Goal: Task Accomplishment & Management: Manage account settings

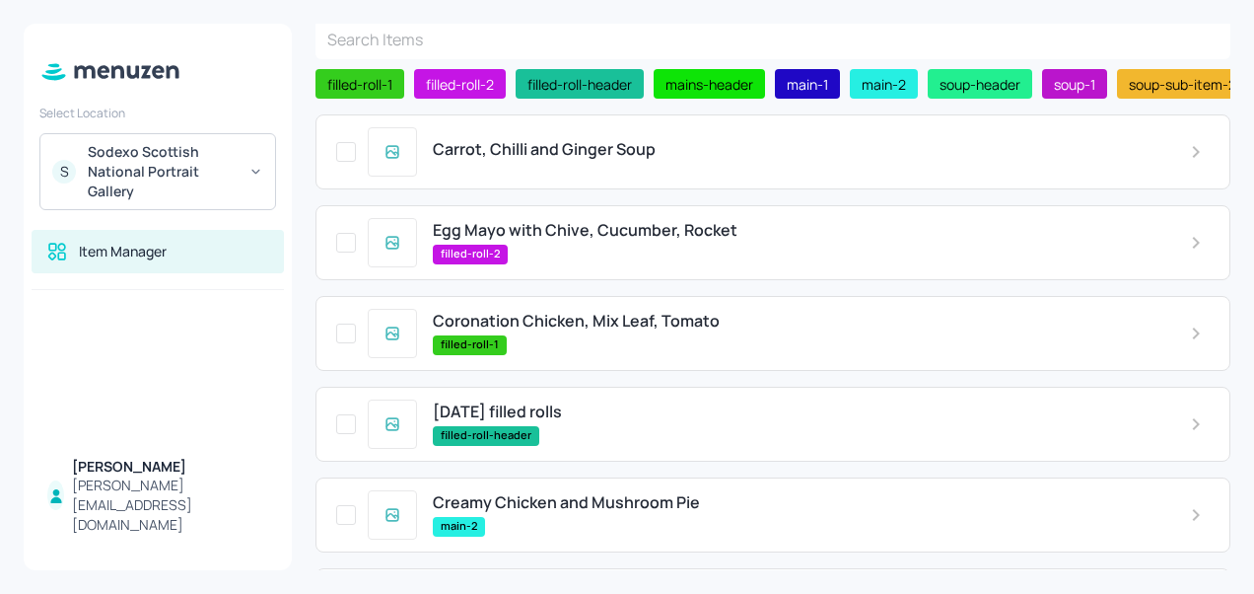
scroll to position [74, 0]
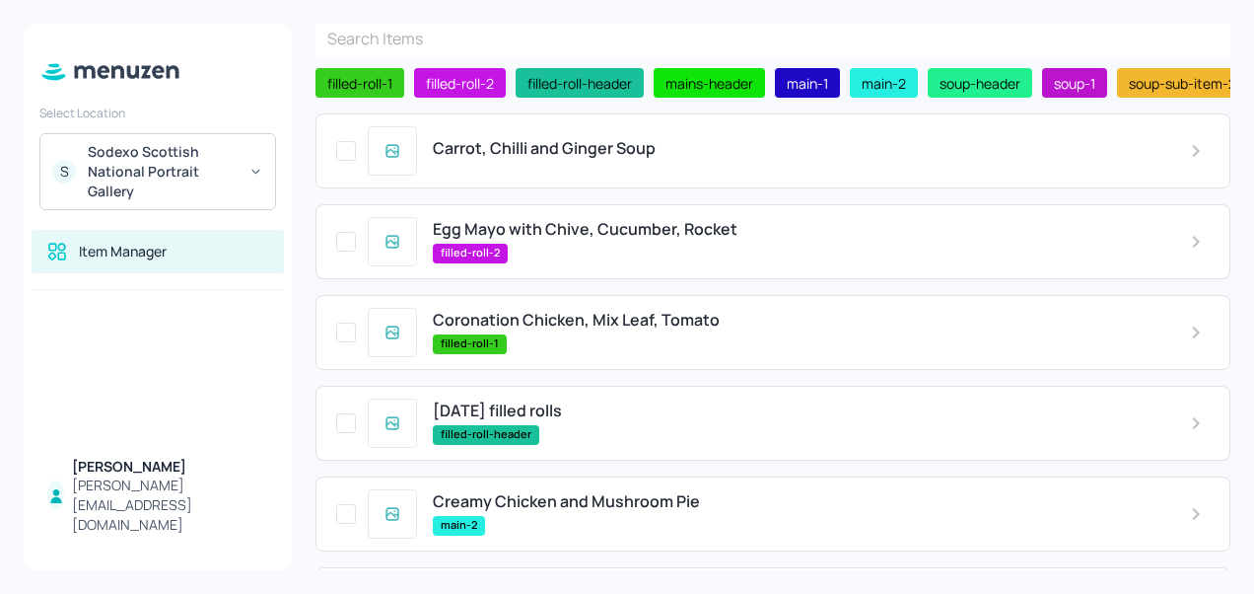
click at [602, 144] on span "Carrot, Chilli and Ginger Soup" at bounding box center [544, 148] width 223 height 19
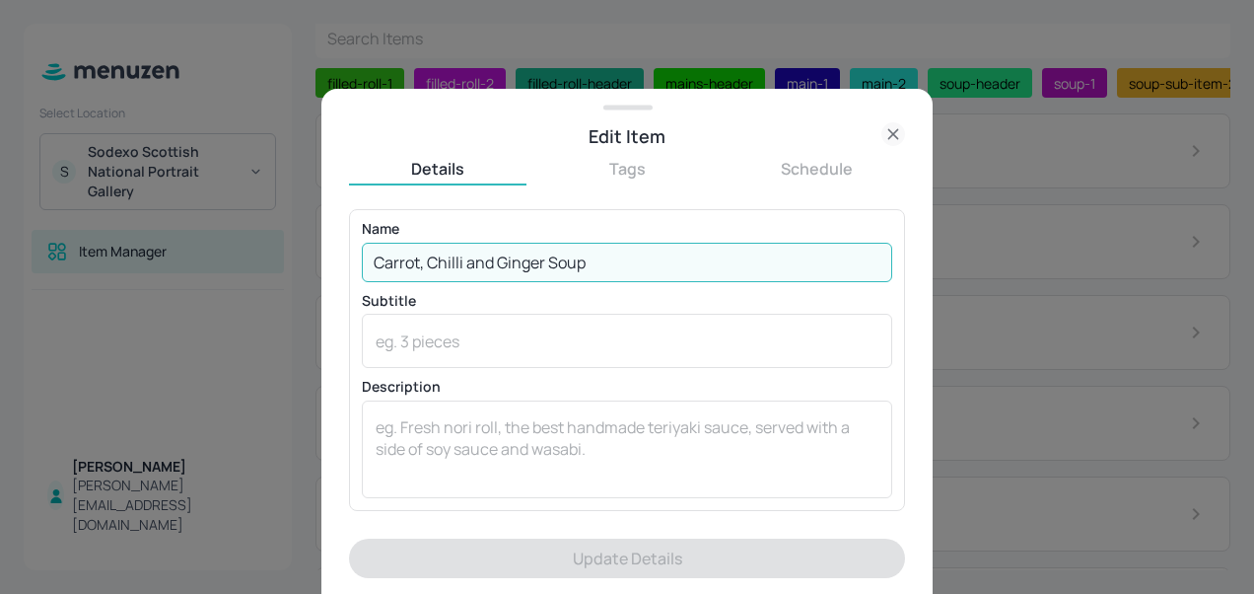
drag, startPoint x: 600, startPoint y: 256, endPoint x: 546, endPoint y: 260, distance: 53.4
click at [546, 260] on input "Carrot, Chilli and Ginger Soup" at bounding box center [627, 262] width 531 height 39
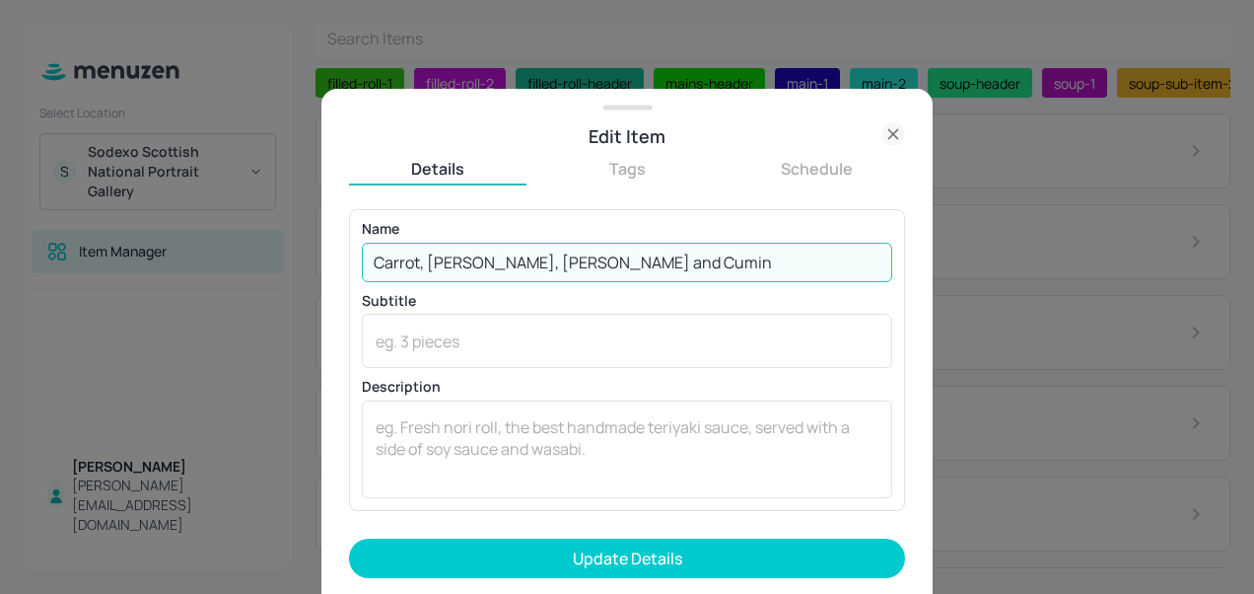
type input "Carrot, [PERSON_NAME], [PERSON_NAME] and Cumin"
click at [349, 538] on button "Update Details" at bounding box center [627, 557] width 556 height 39
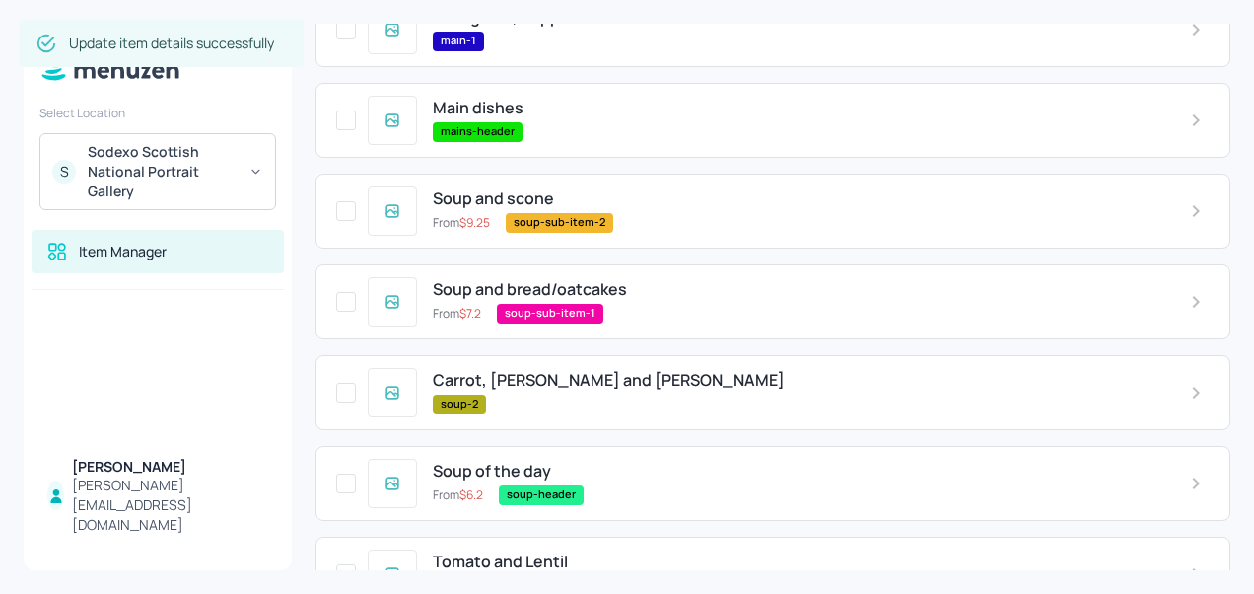
scroll to position [704, 0]
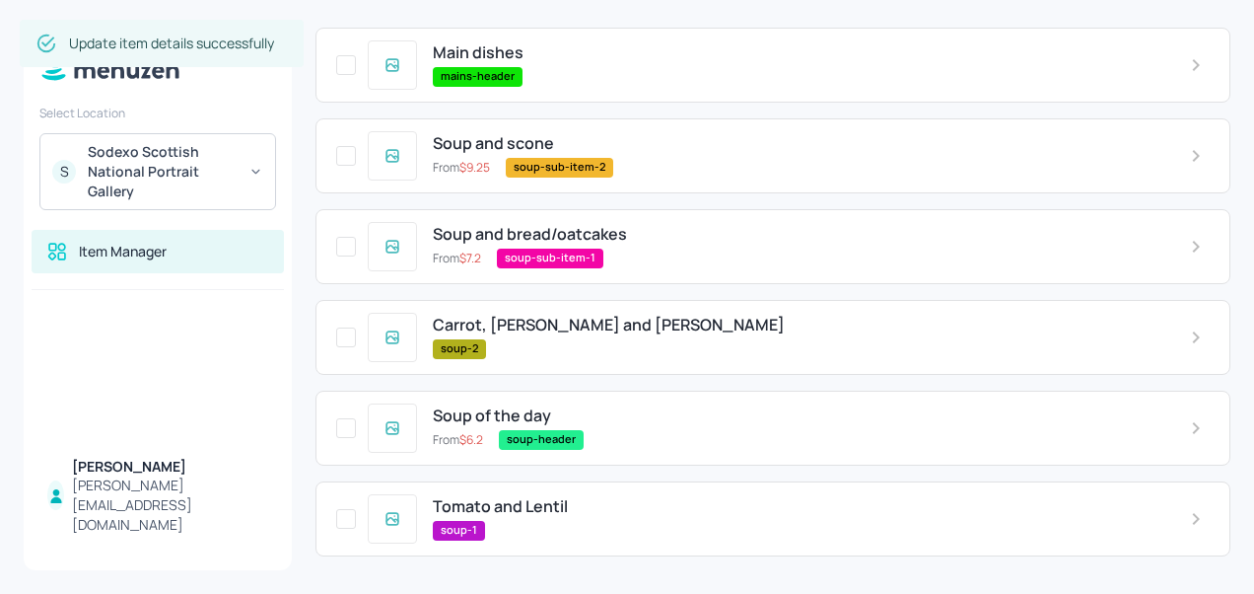
click at [556, 326] on span "Carrot, [PERSON_NAME] and [PERSON_NAME]" at bounding box center [609, 325] width 352 height 19
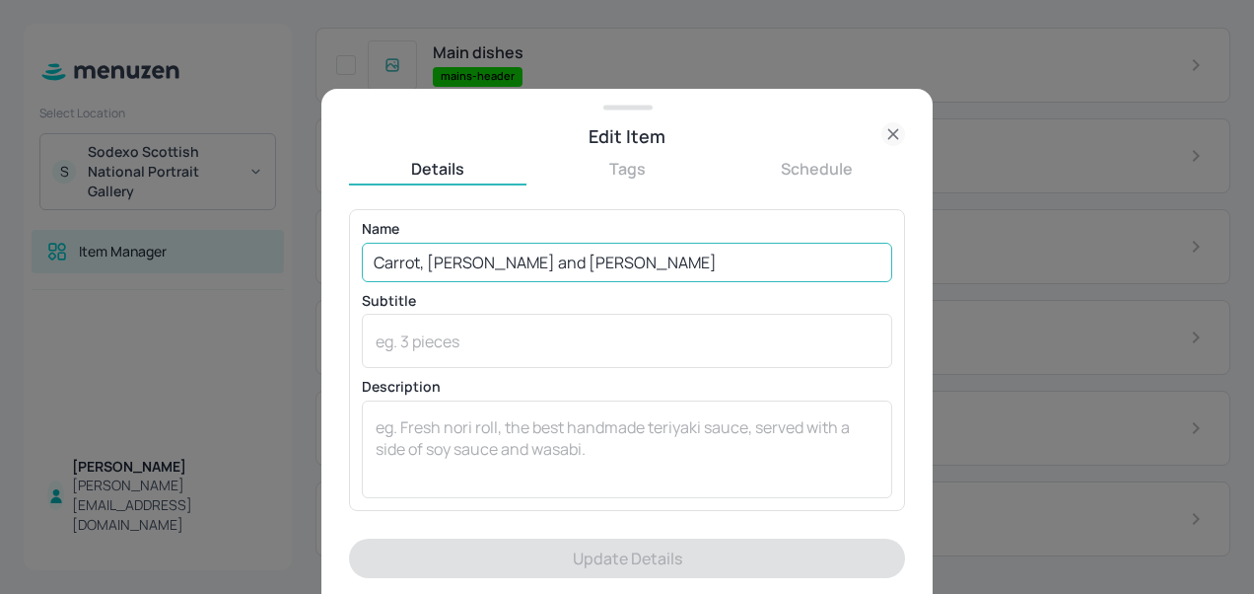
click at [561, 262] on input "Carrot, [PERSON_NAME] and [PERSON_NAME]" at bounding box center [627, 262] width 531 height 39
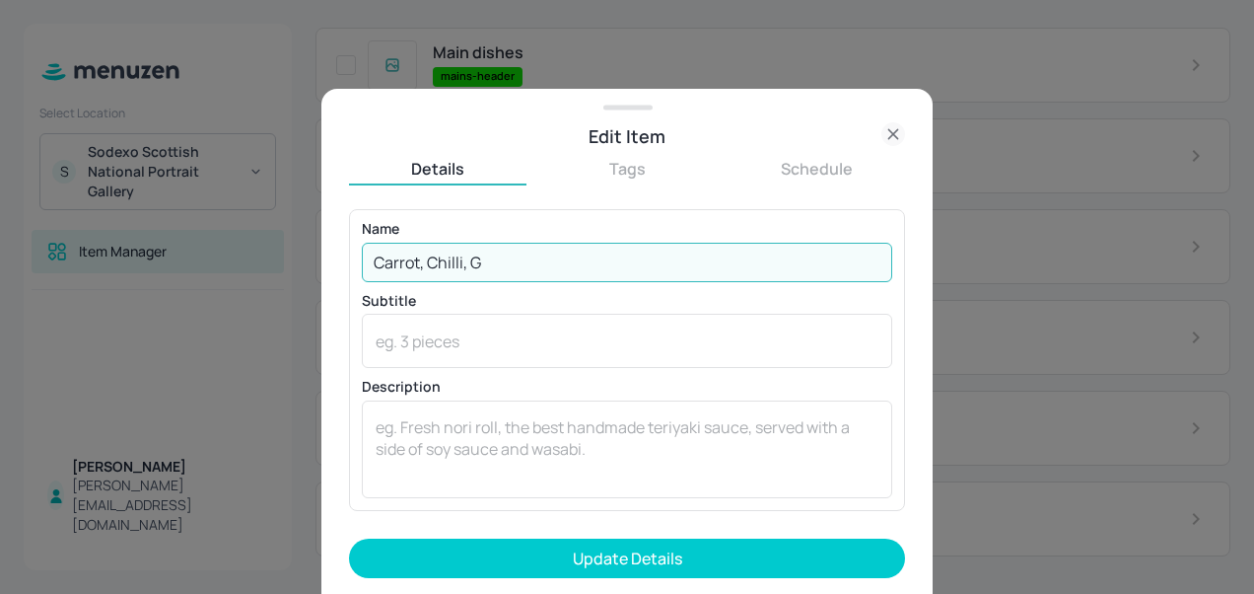
type input "Carrot, [PERSON_NAME], [PERSON_NAME] and Cumin"
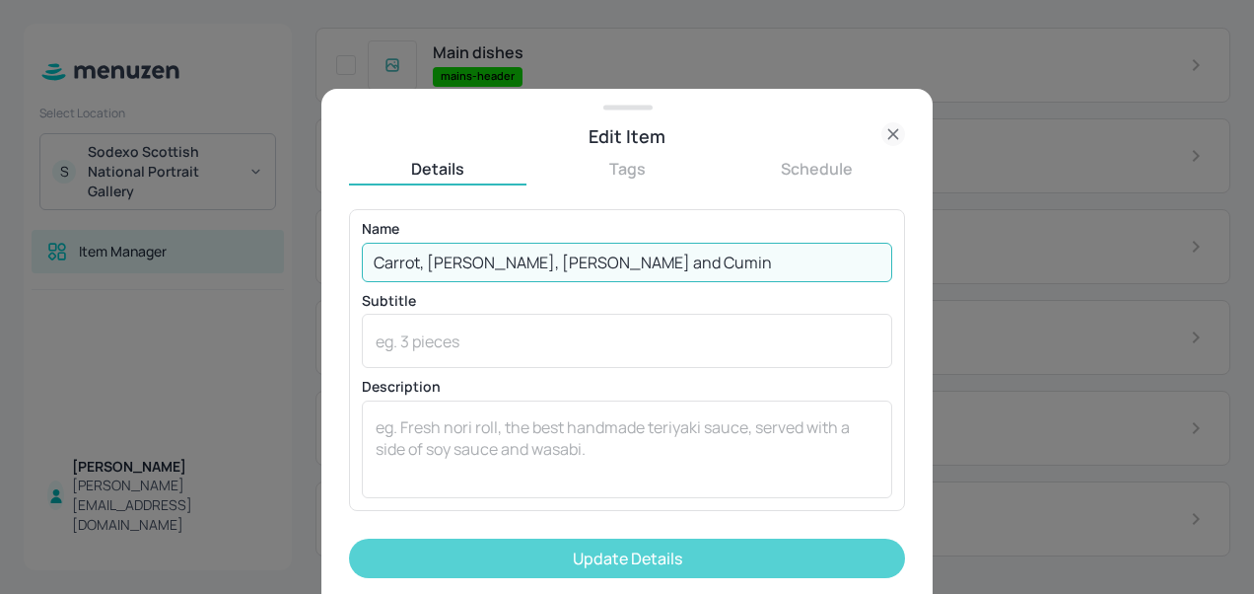
click at [578, 552] on button "Update Details" at bounding box center [627, 557] width 556 height 39
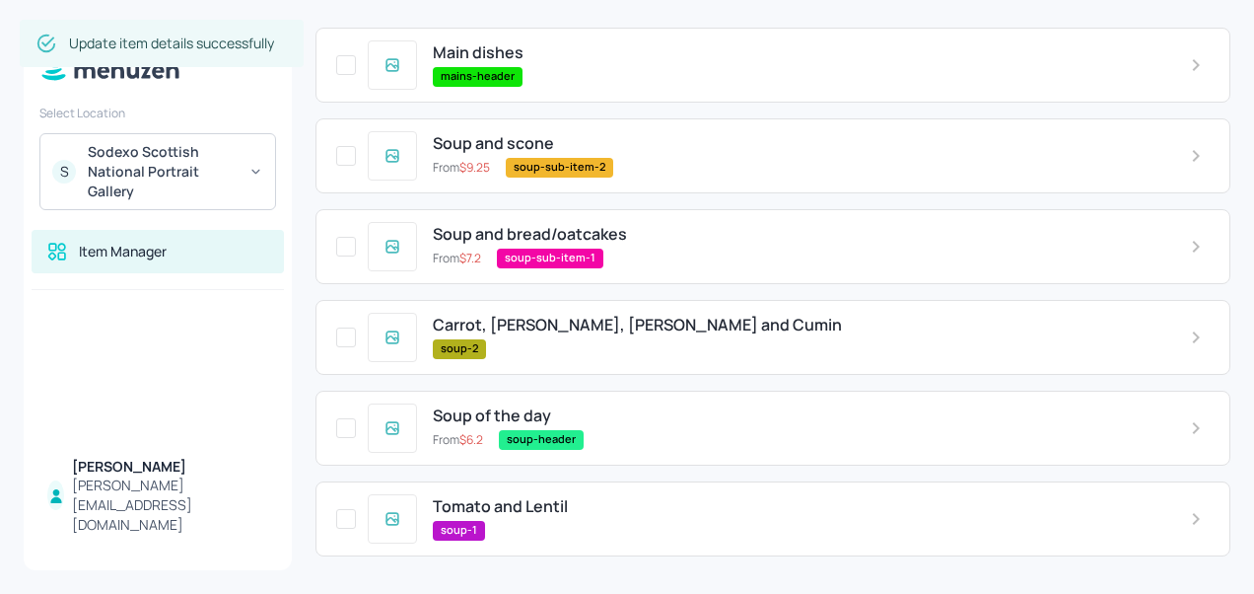
click at [521, 512] on span "Tomato and Lentil" at bounding box center [500, 506] width 135 height 19
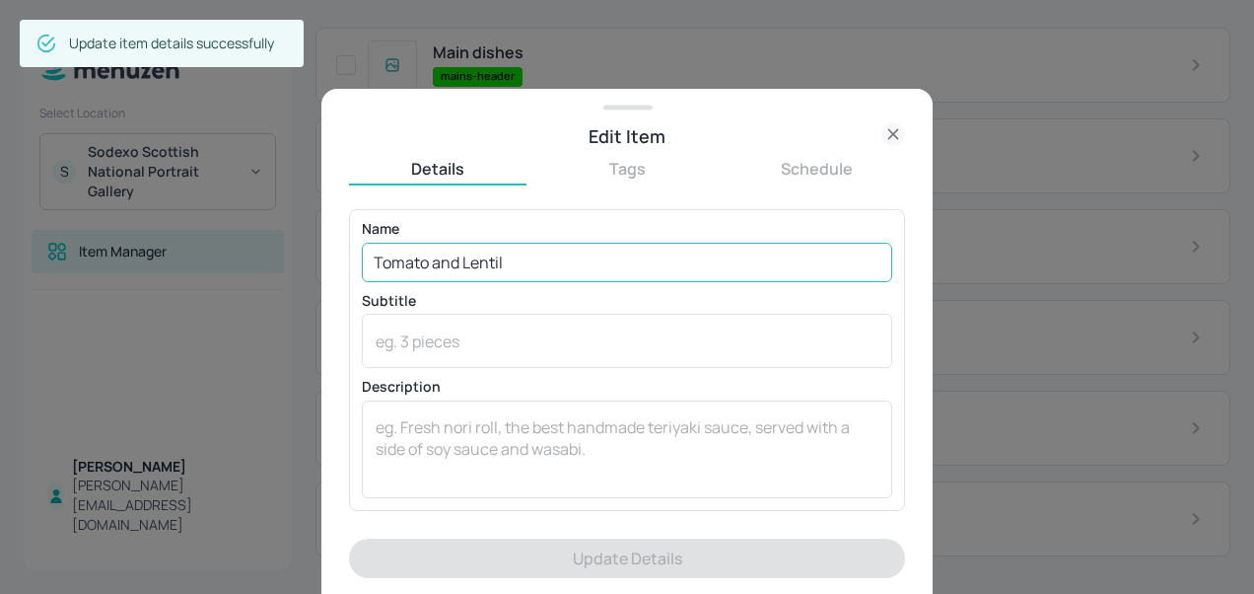
click at [549, 252] on input "Tomato and Lentil" at bounding box center [627, 262] width 531 height 39
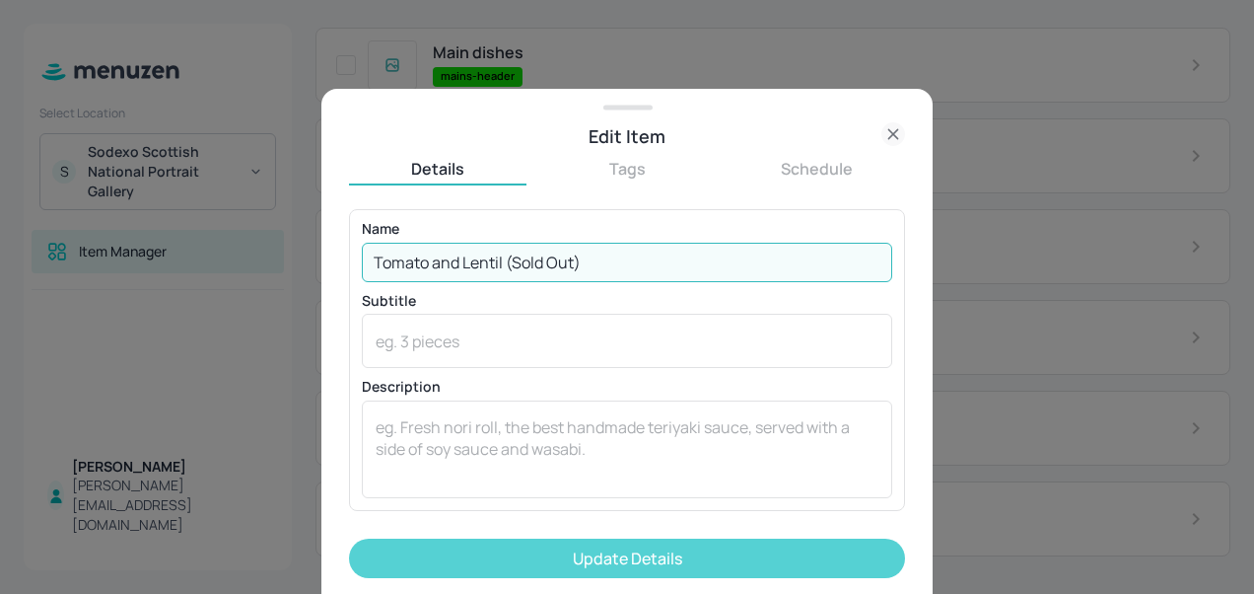
type input "Tomato and Lentil (Sold Out)"
click at [554, 540] on button "Update Details" at bounding box center [627, 557] width 556 height 39
